Goal: Task Accomplishment & Management: Use online tool/utility

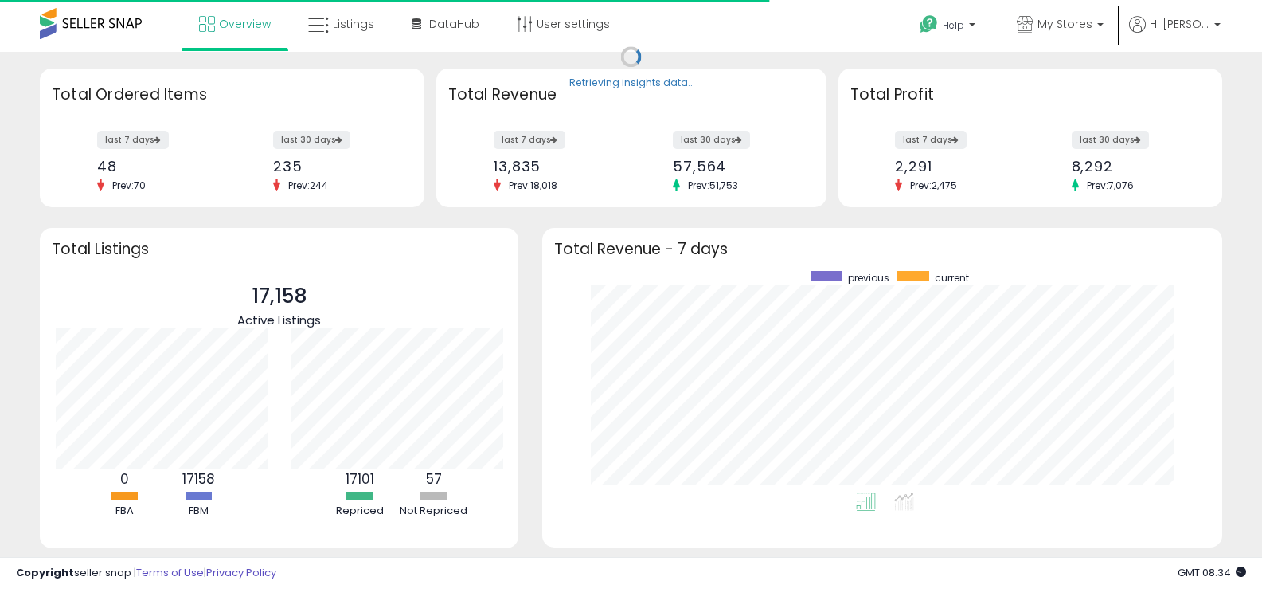
scroll to position [221, 648]
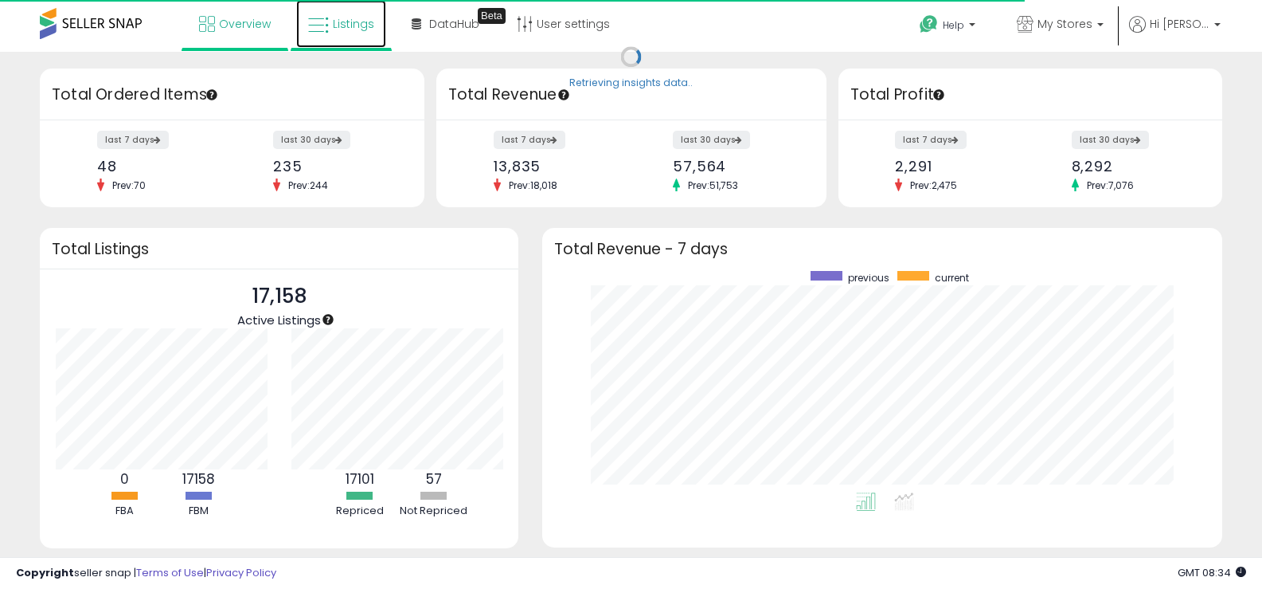
click at [325, 31] on icon at bounding box center [318, 25] width 21 height 21
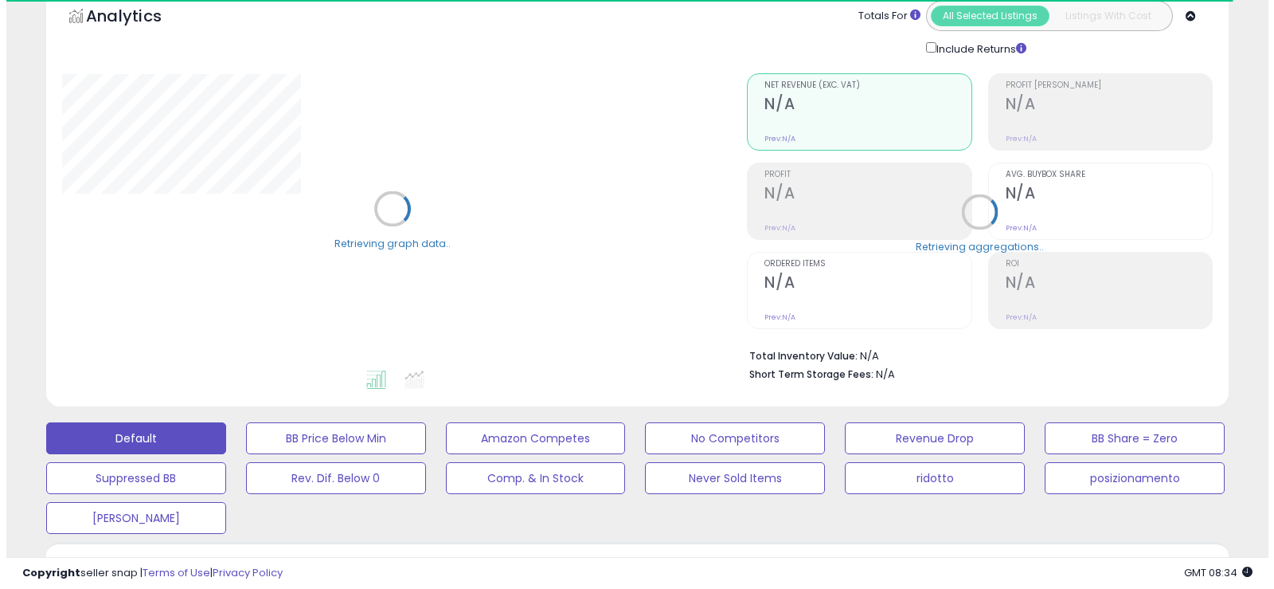
scroll to position [478, 0]
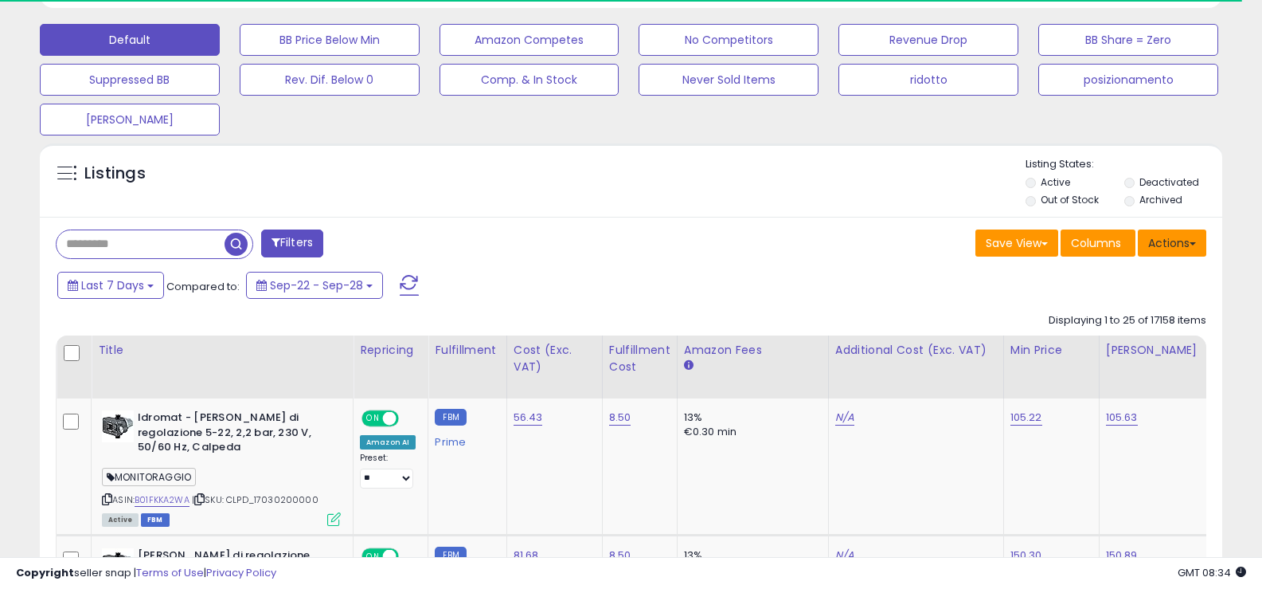
click at [1183, 243] on button "Actions" at bounding box center [1172, 242] width 68 height 27
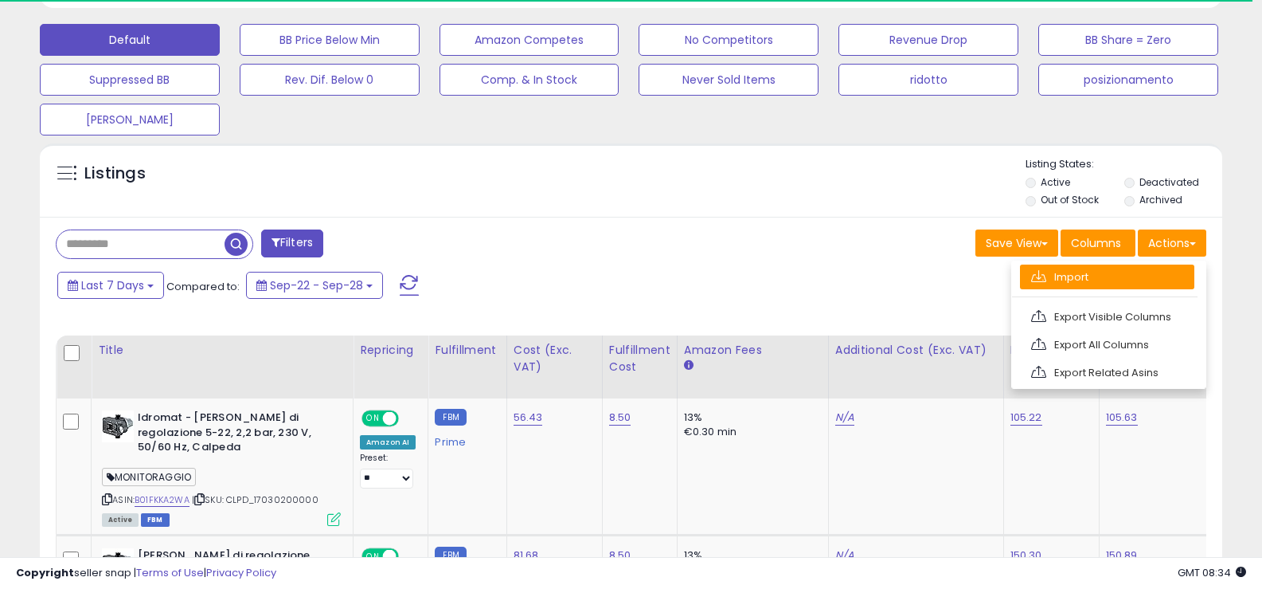
click at [1070, 279] on link "Import" at bounding box center [1107, 276] width 174 height 25
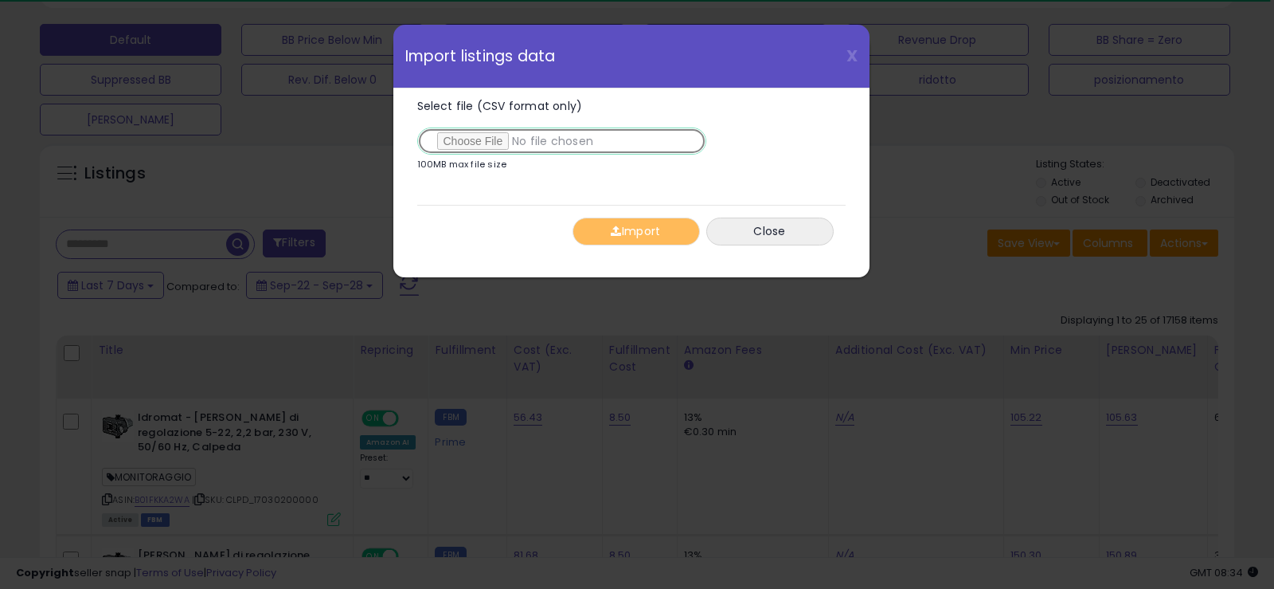
click at [478, 139] on input "Select file (CSV format only)" at bounding box center [561, 140] width 289 height 27
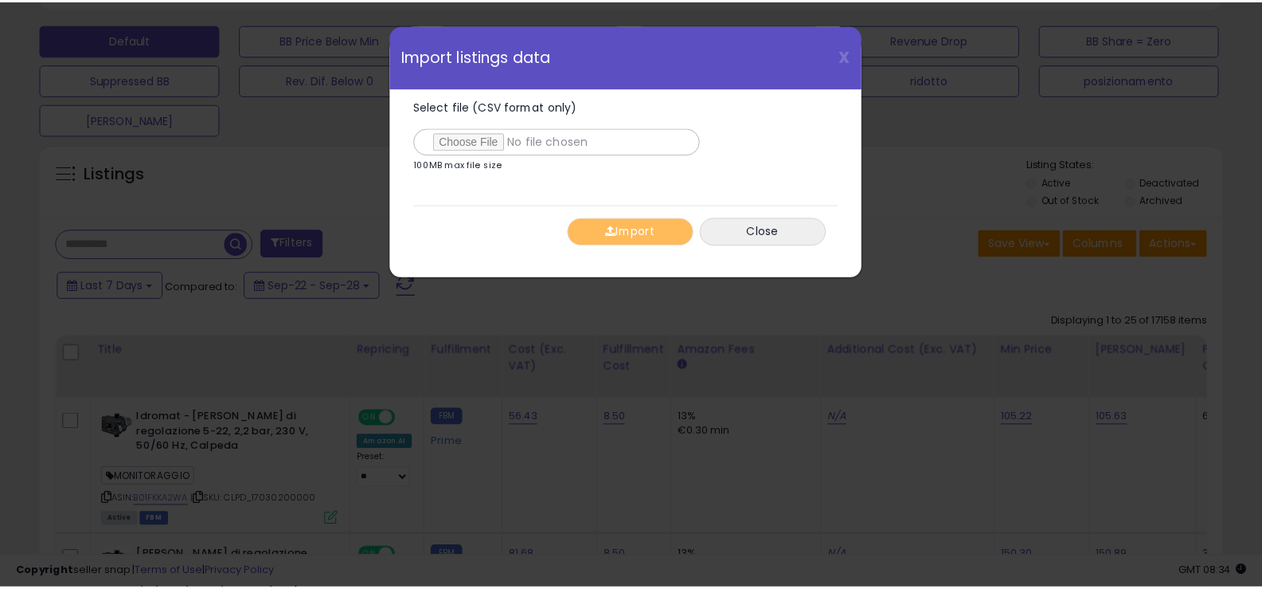
scroll to position [327, 692]
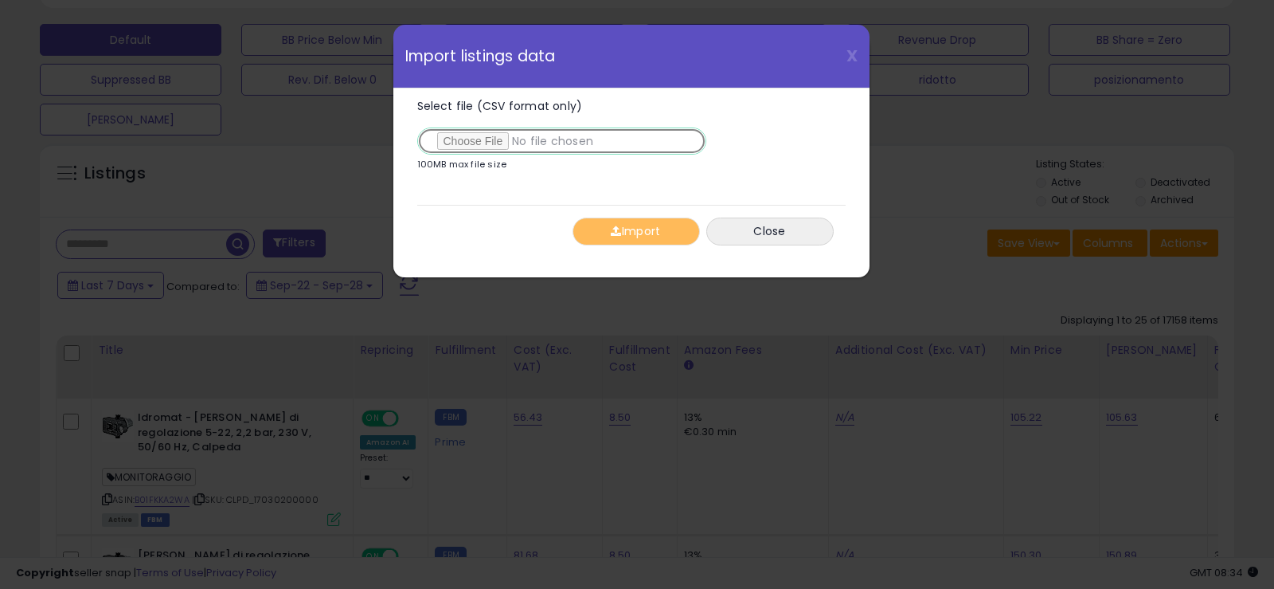
type input "**********"
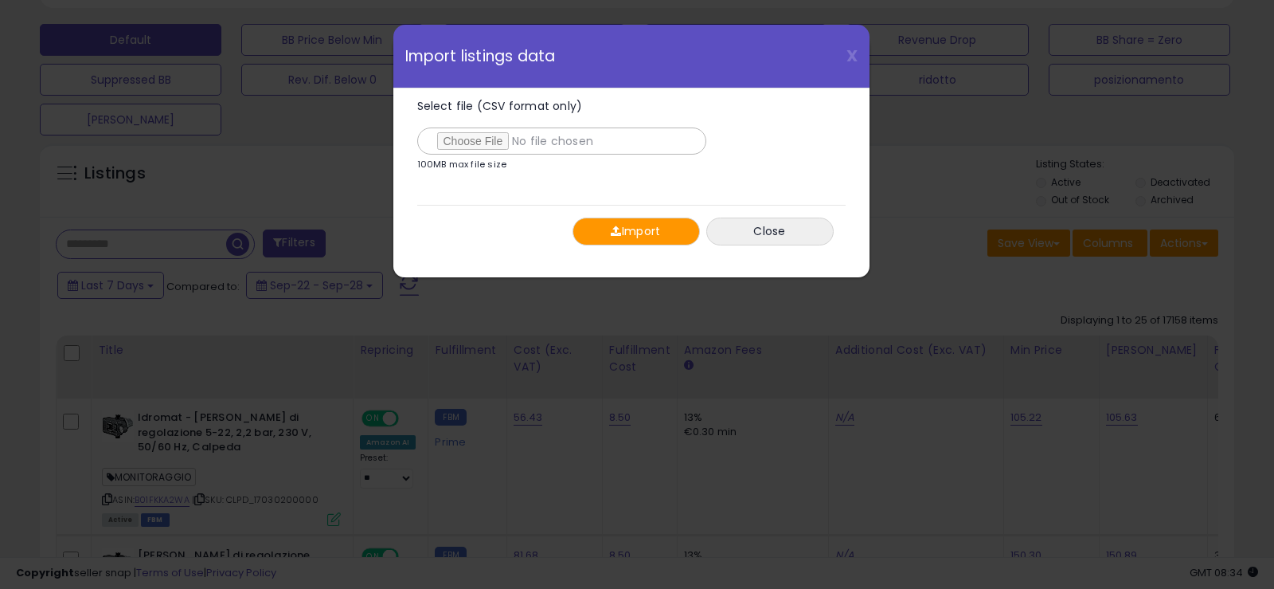
click at [633, 225] on button "Import" at bounding box center [636, 231] width 127 height 28
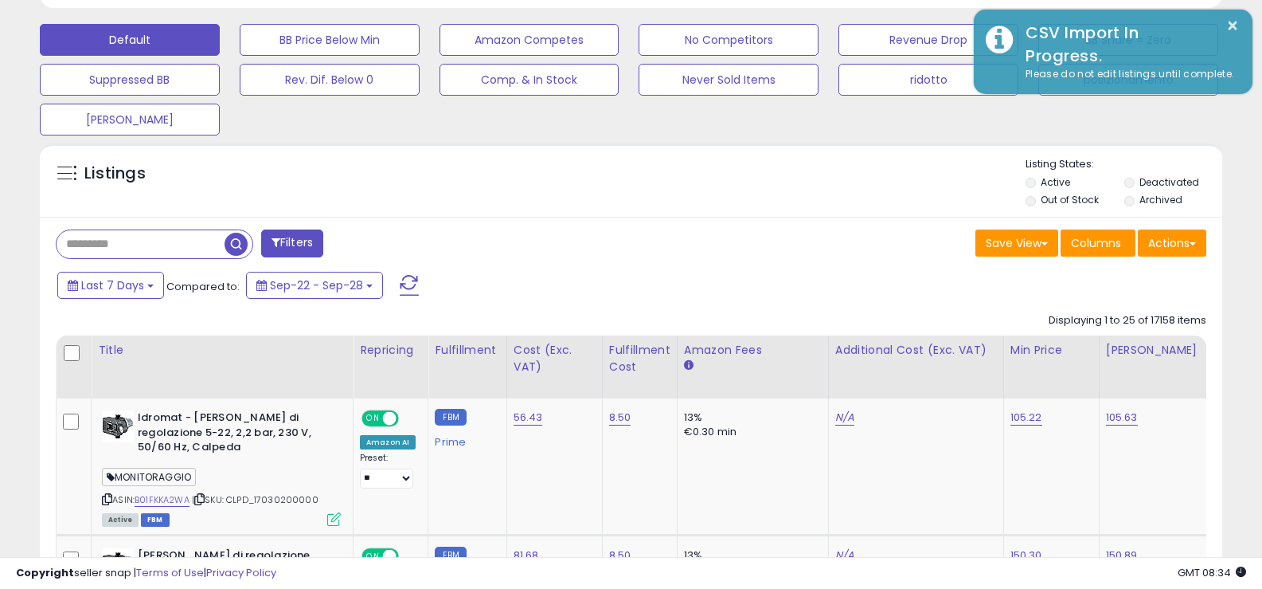
scroll to position [159, 0]
